Goal: Task Accomplishment & Management: Use online tool/utility

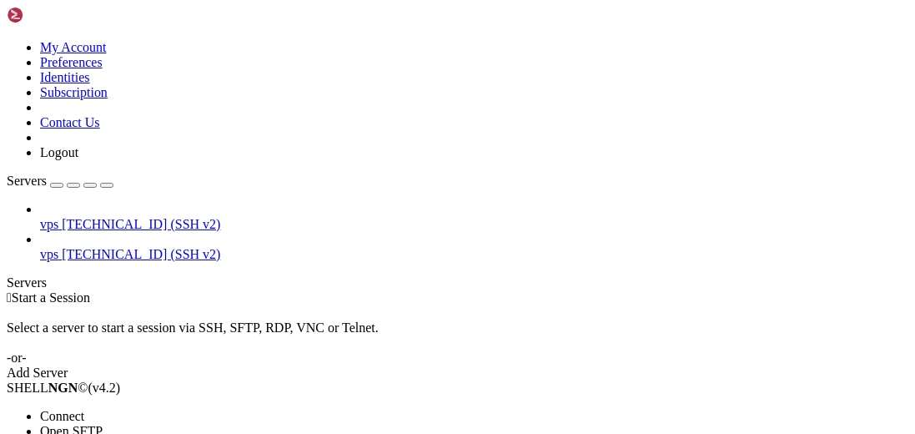
click at [193, 424] on li "Open SFTP" at bounding box center [116, 431] width 153 height 15
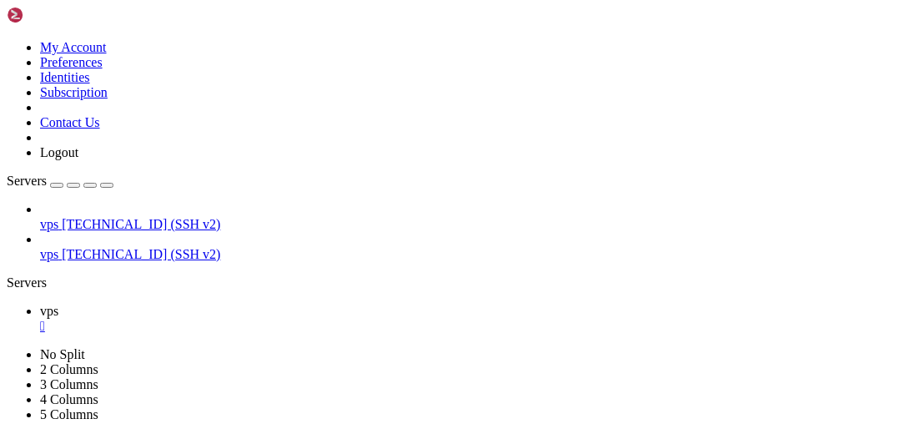
type input "/etc/thelounge"
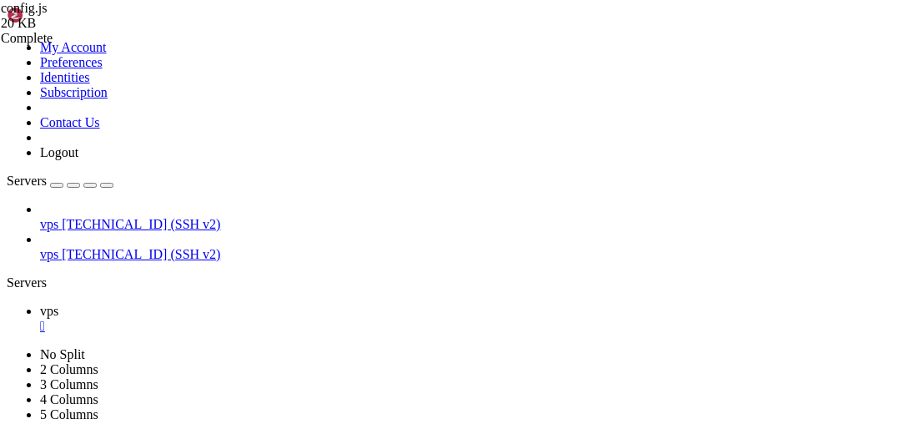
drag, startPoint x: 364, startPoint y: 238, endPoint x: 333, endPoint y: 233, distance: 31.3
drag, startPoint x: 400, startPoint y: 247, endPoint x: 360, endPoint y: 247, distance: 40.0
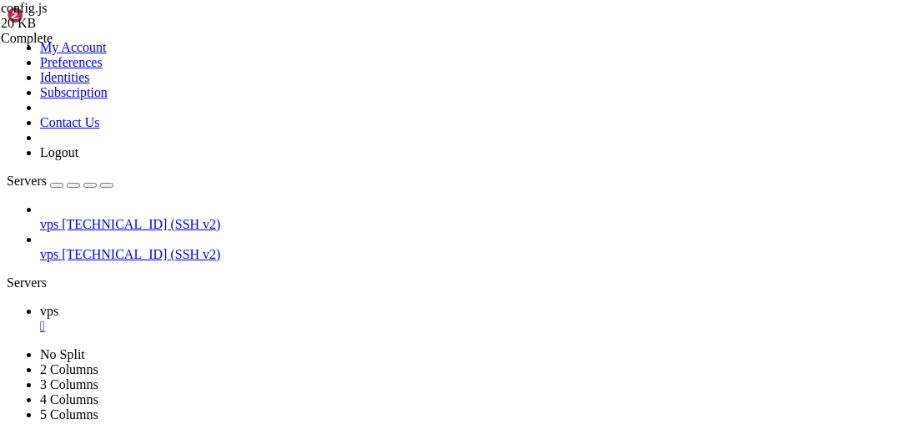
paste textarea "oftc.net"
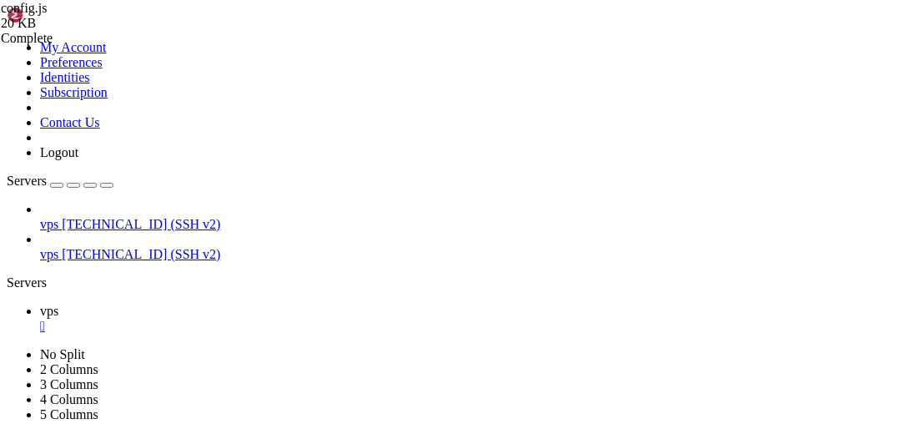
drag, startPoint x: 379, startPoint y: 290, endPoint x: 335, endPoint y: 291, distance: 43.4
paste textarea "#IowaNet"
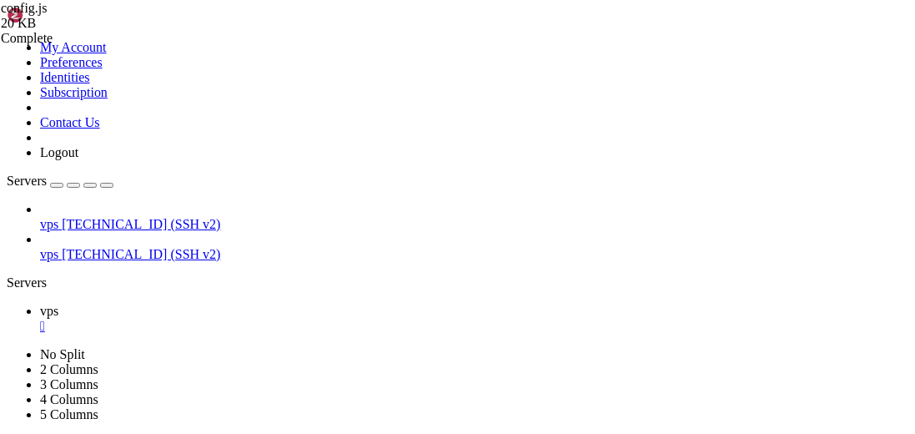
type textarea "lockNetwork: true,"
drag, startPoint x: 136, startPoint y: 171, endPoint x: 345, endPoint y: 0, distance: 270.2
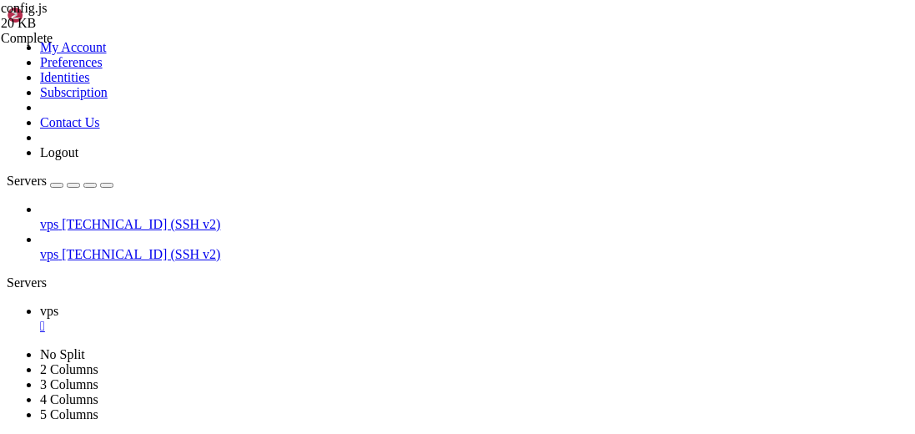
drag, startPoint x: 611, startPoint y: 1470, endPoint x: 403, endPoint y: 1393, distance: 222.4
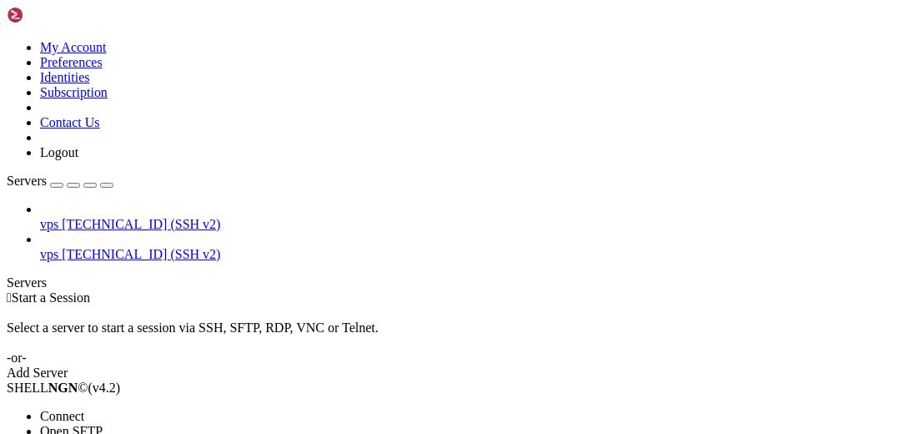
click at [103, 424] on span "Open SFTP" at bounding box center [71, 431] width 63 height 14
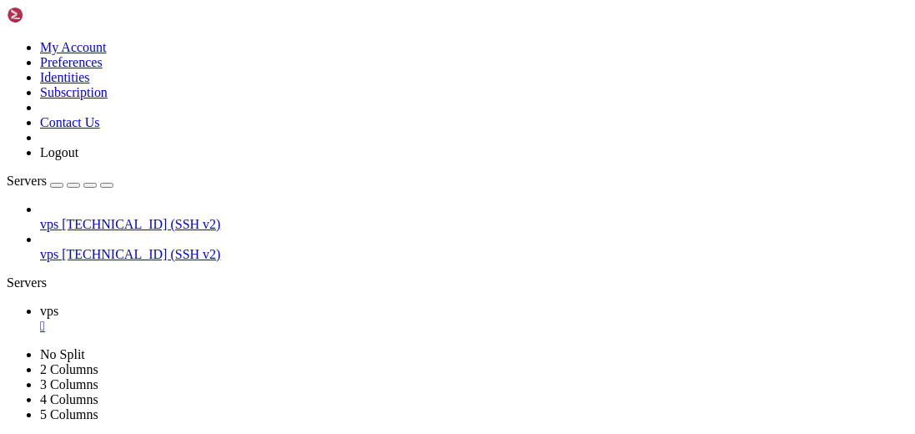
drag, startPoint x: 522, startPoint y: 54, endPoint x: 248, endPoint y: 48, distance: 273.6
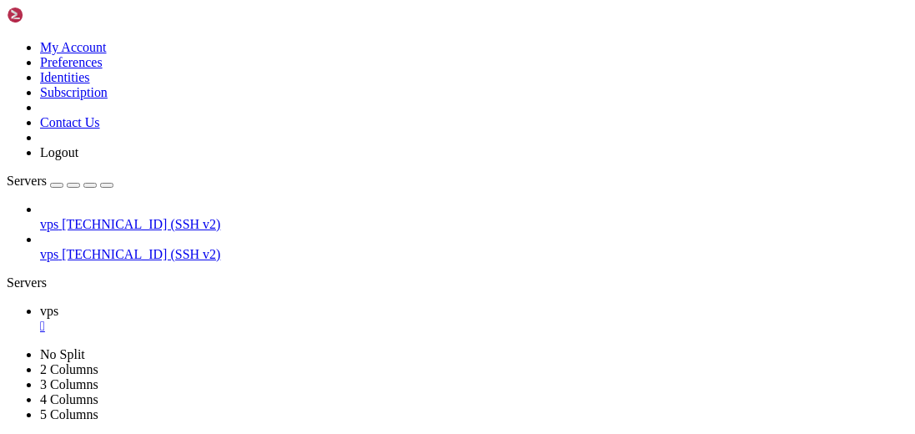
type input "/var/www/vhosts/[DOMAIN_NAME]/Chat/Bot"
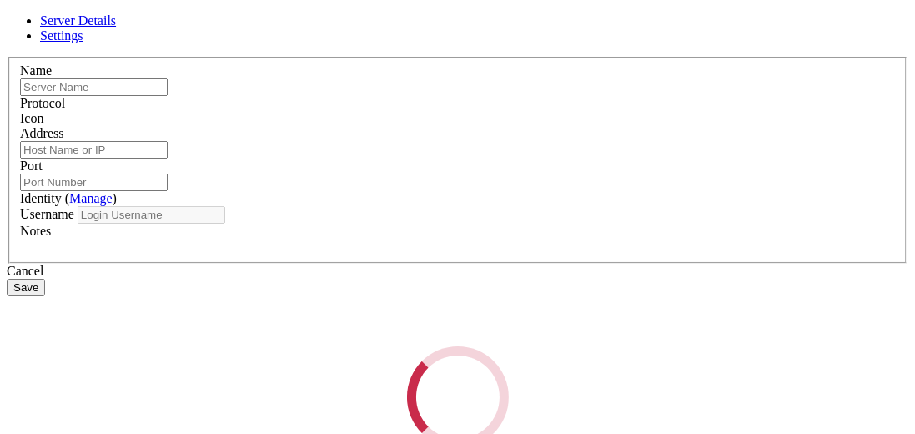
type input "vps"
type input "[TECHNICAL_ID]"
type input "22"
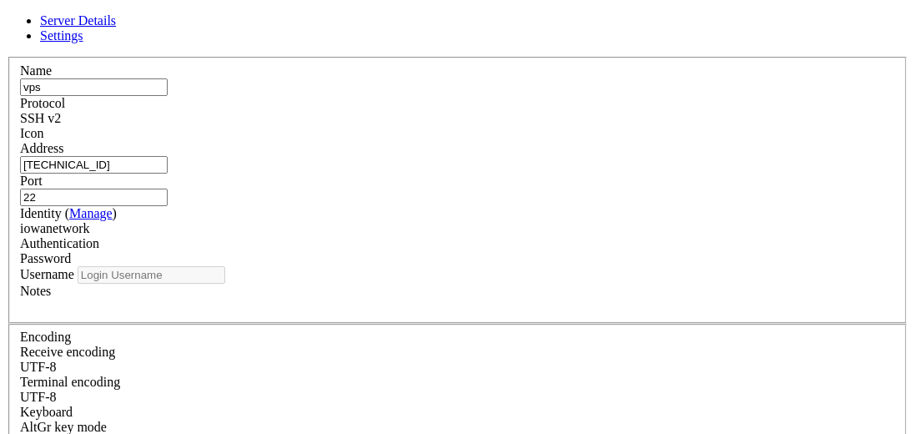
type input "iowanetwork"
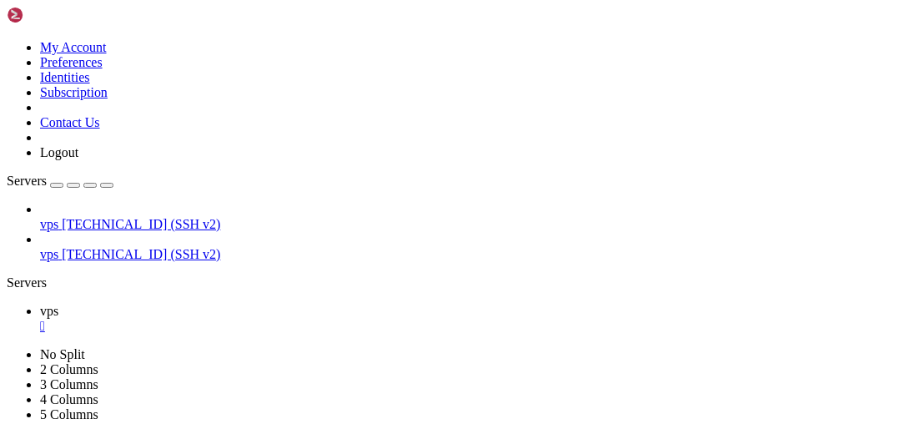
click at [272, 319] on div "" at bounding box center [474, 326] width 868 height 15
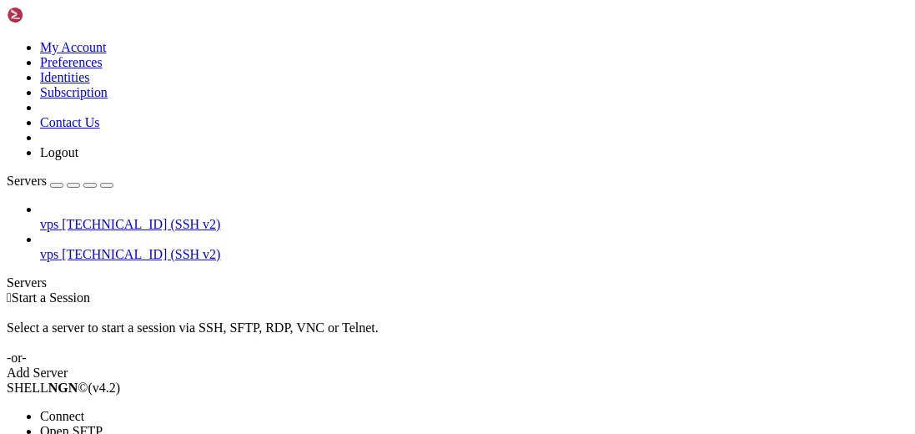
drag, startPoint x: 140, startPoint y: 112, endPoint x: 233, endPoint y: 131, distance: 94.5
click at [140, 409] on li "Connect" at bounding box center [116, 416] width 153 height 15
